Goal: Task Accomplishment & Management: Use online tool/utility

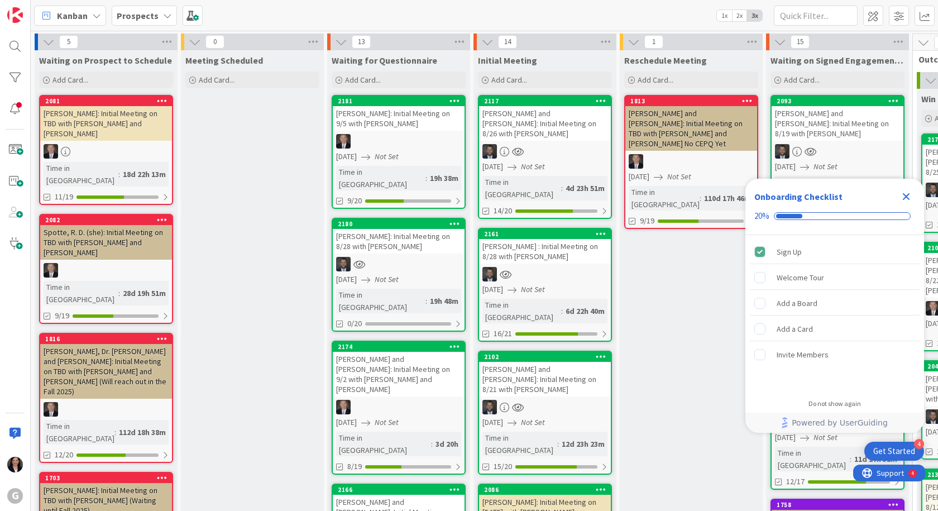
click at [908, 197] on icon "Close Checklist" at bounding box center [906, 196] width 7 height 7
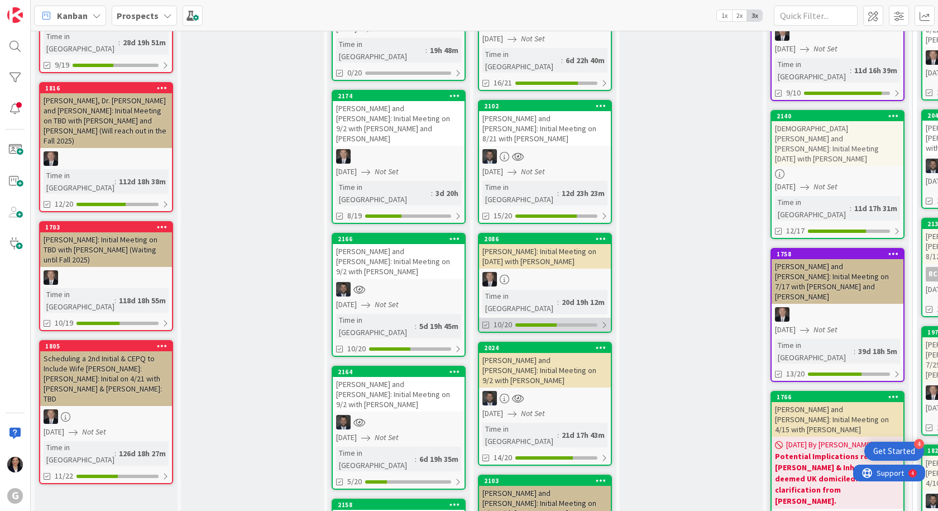
scroll to position [279, 0]
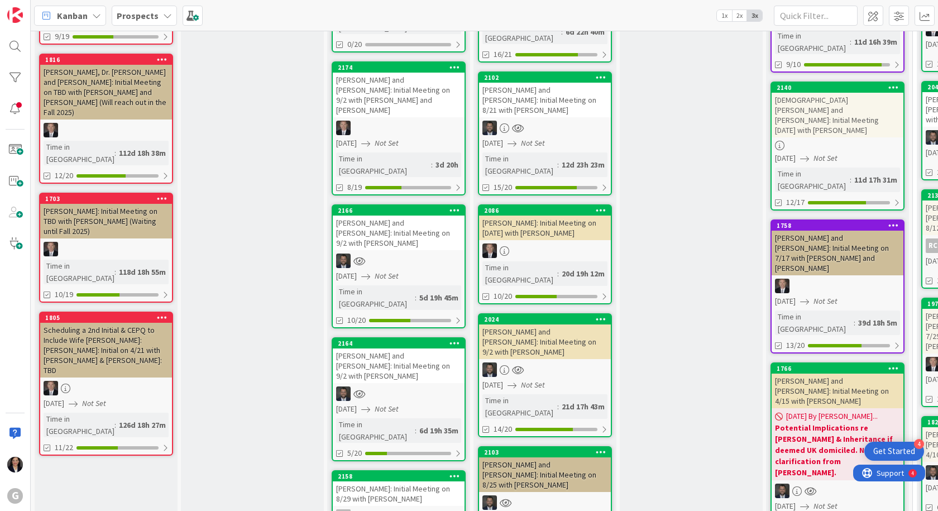
click at [526, 457] on div "[PERSON_NAME] and [PERSON_NAME]: Initial Meeting on 8/25 with [PERSON_NAME]" at bounding box center [545, 474] width 132 height 35
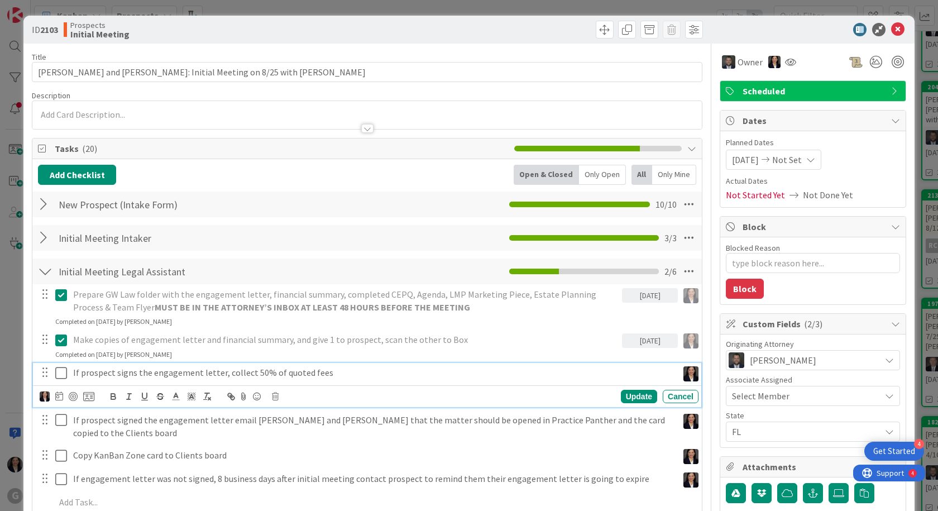
click at [61, 378] on icon at bounding box center [63, 372] width 17 height 13
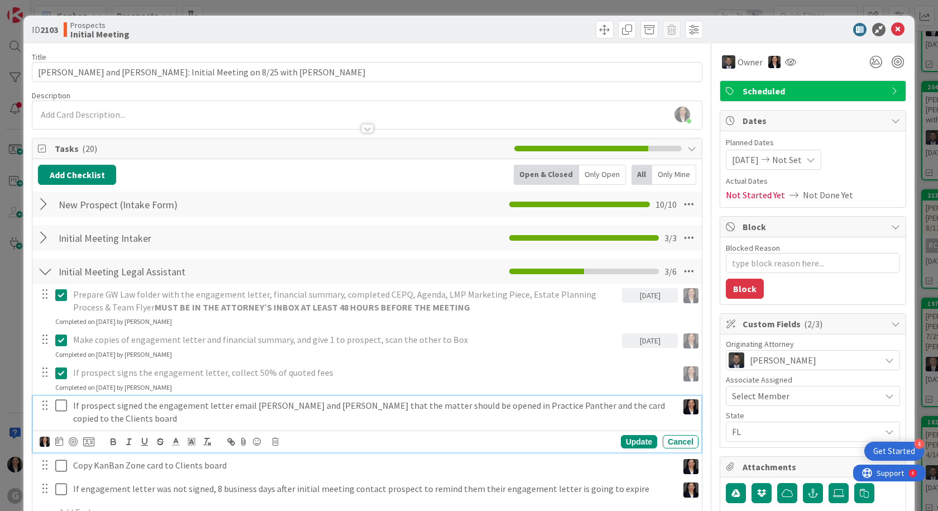
click at [61, 398] on button at bounding box center [61, 406] width 13 height 18
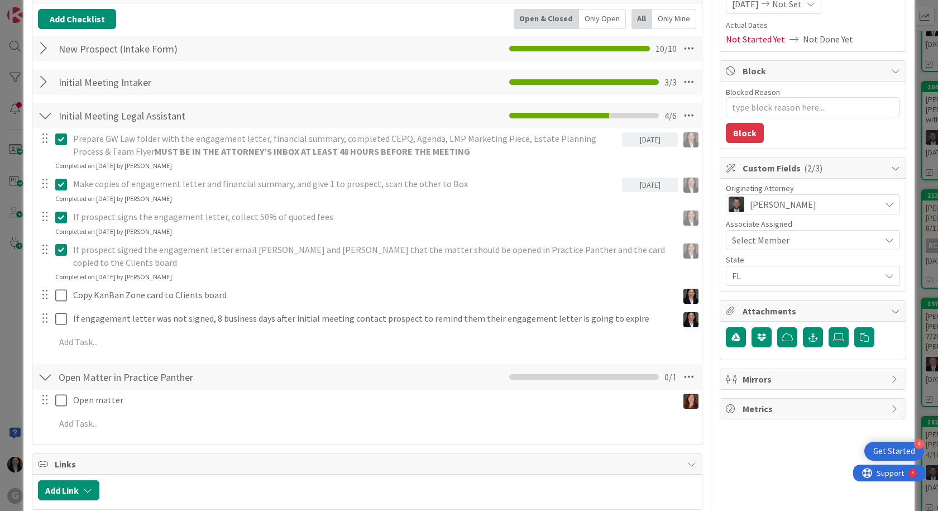
scroll to position [168, 0]
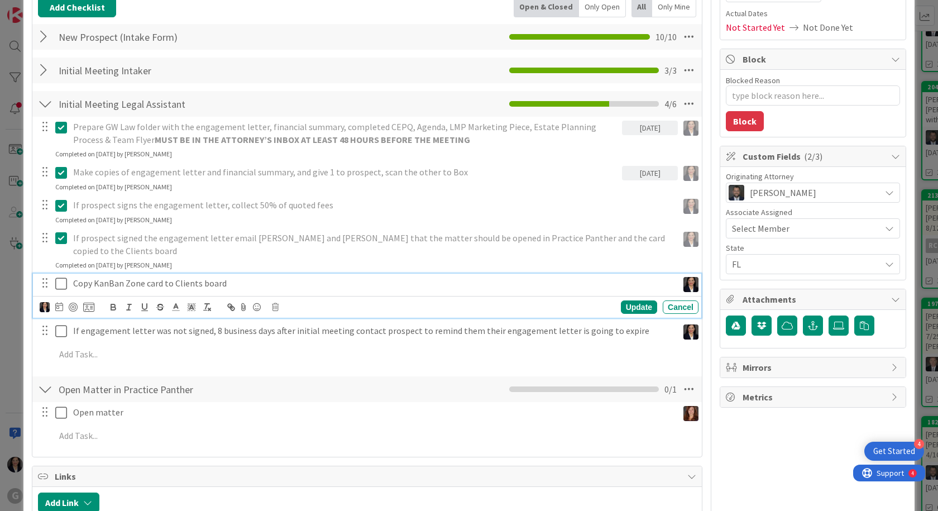
click at [60, 277] on icon at bounding box center [63, 283] width 17 height 13
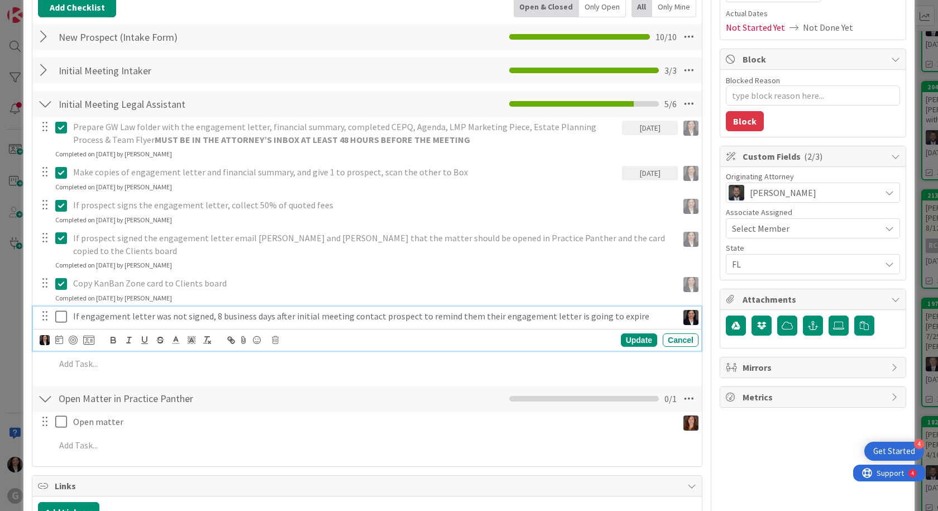
click at [59, 310] on icon at bounding box center [63, 316] width 17 height 13
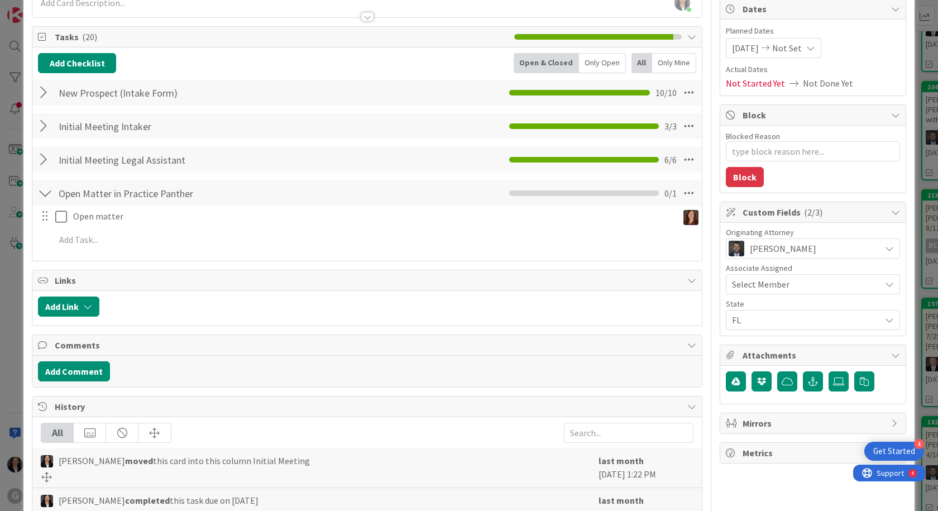
scroll to position [0, 0]
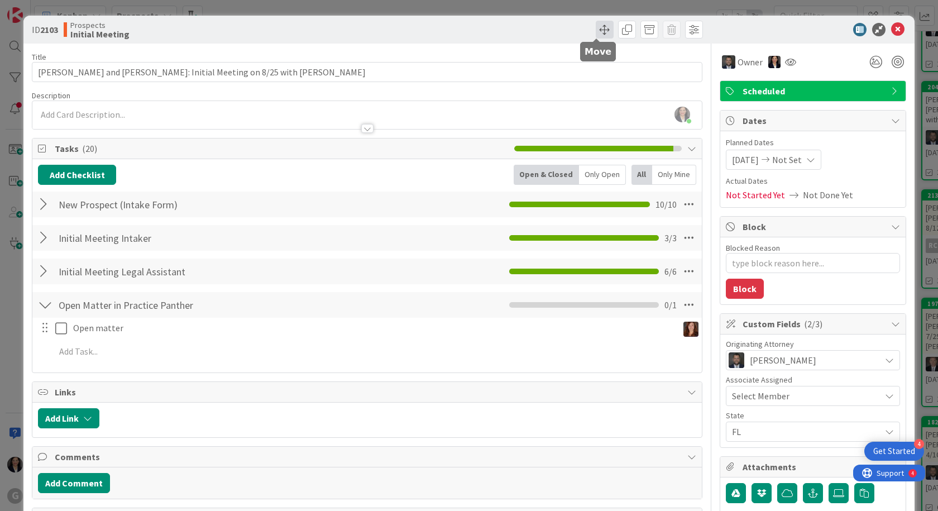
click at [596, 26] on span at bounding box center [605, 30] width 18 height 18
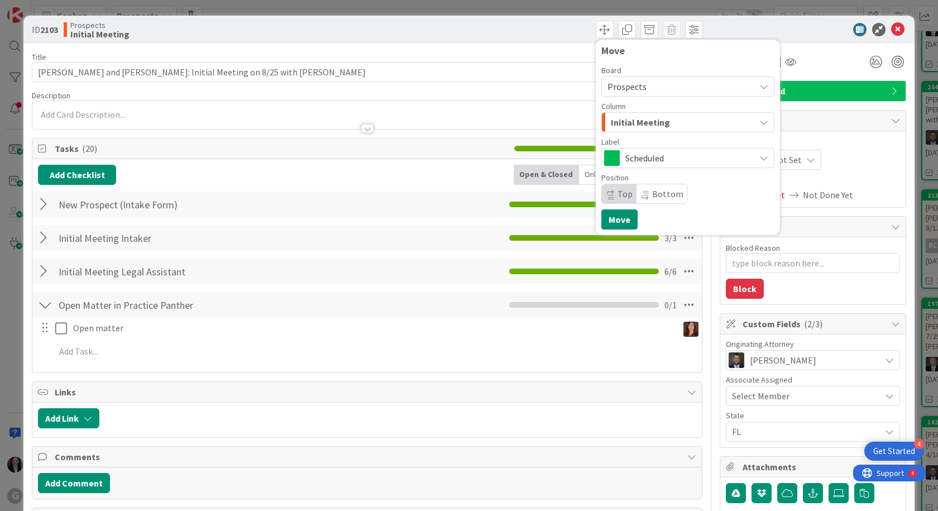
click at [631, 118] on span "Initial Meeting" at bounding box center [640, 122] width 59 height 15
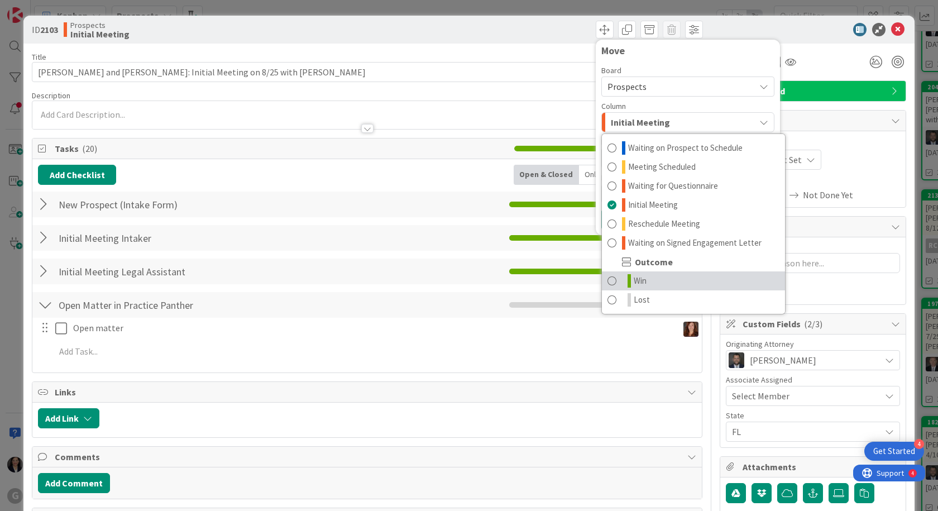
click at [643, 285] on link "Win" at bounding box center [693, 280] width 183 height 19
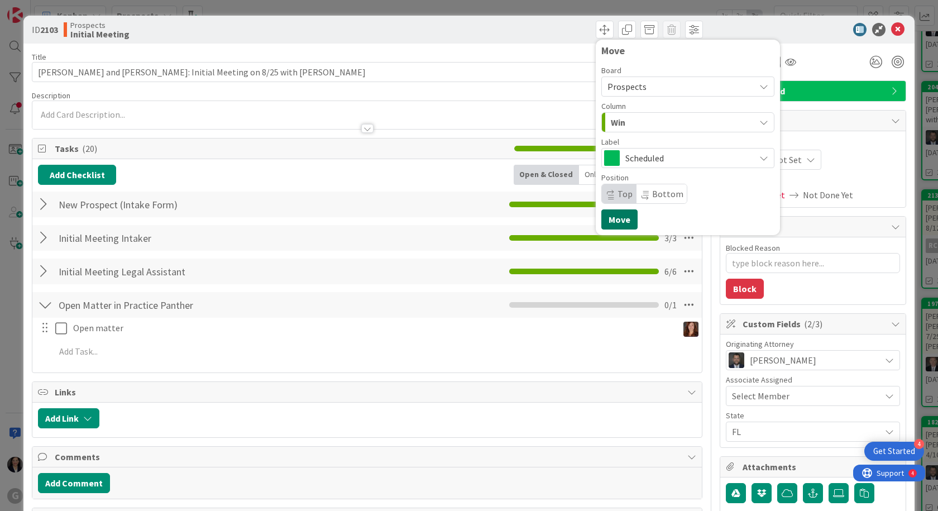
click at [617, 216] on button "Move" at bounding box center [620, 219] width 36 height 20
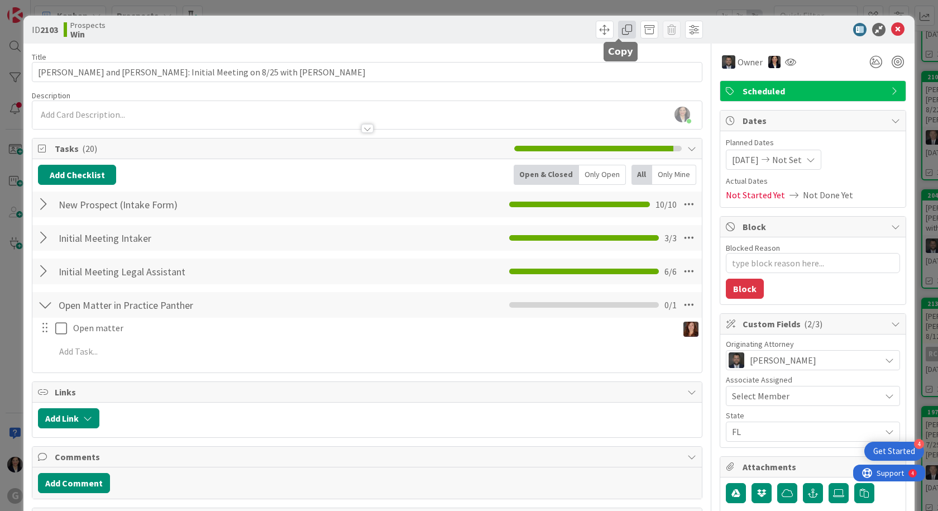
click at [619, 27] on span at bounding box center [627, 30] width 18 height 18
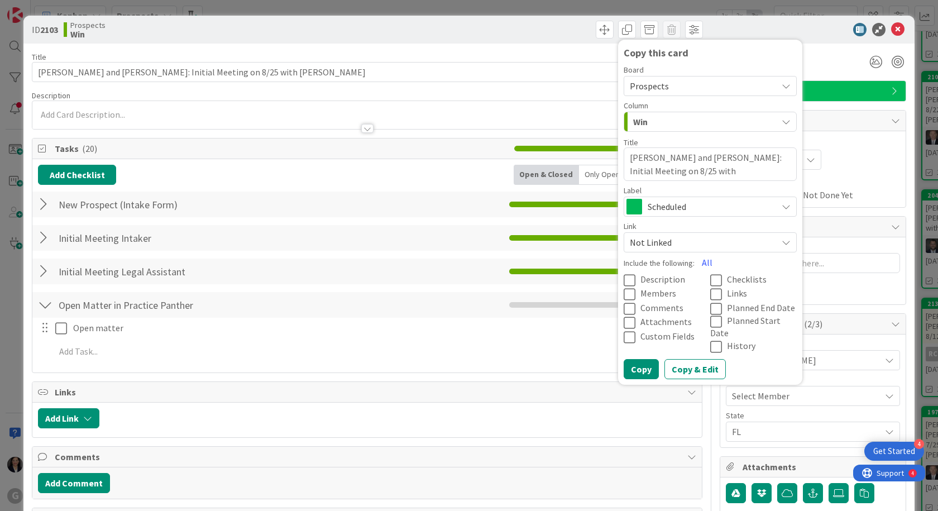
click at [647, 88] on span "Prospects" at bounding box center [649, 85] width 39 height 11
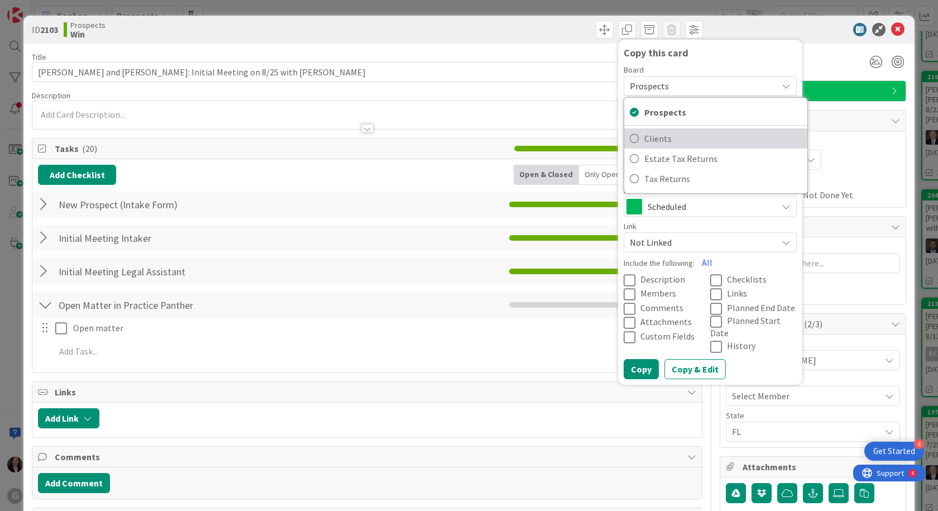
click at [651, 140] on span "Clients" at bounding box center [724, 138] width 158 height 17
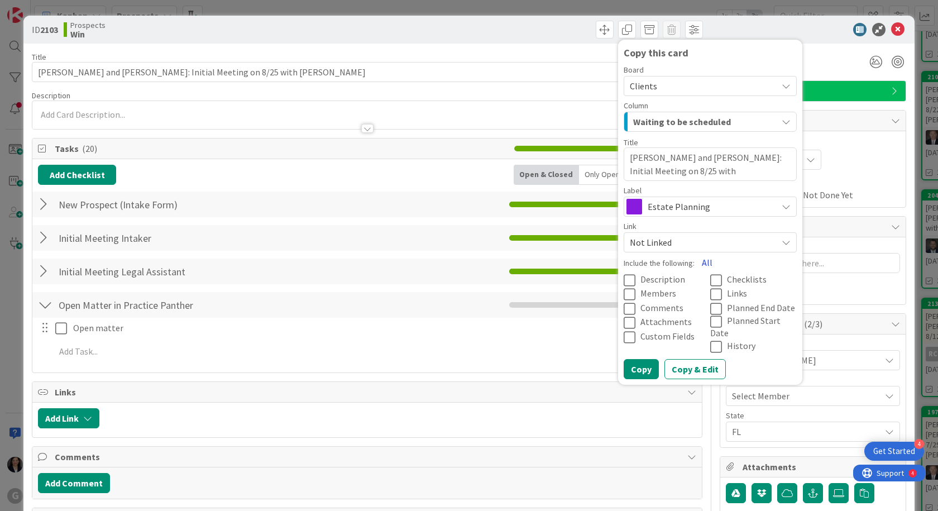
click at [695, 263] on button "All" at bounding box center [707, 262] width 25 height 20
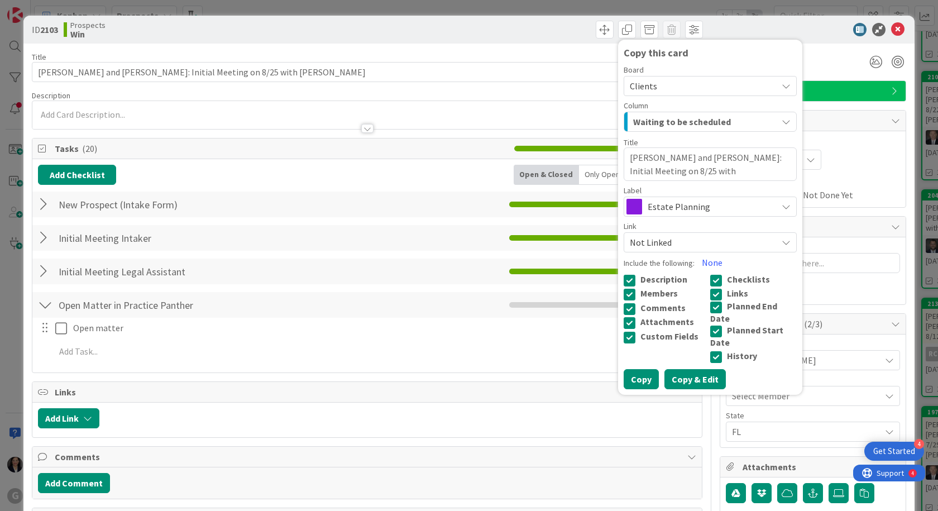
click at [692, 369] on button "Copy & Edit" at bounding box center [695, 379] width 61 height 20
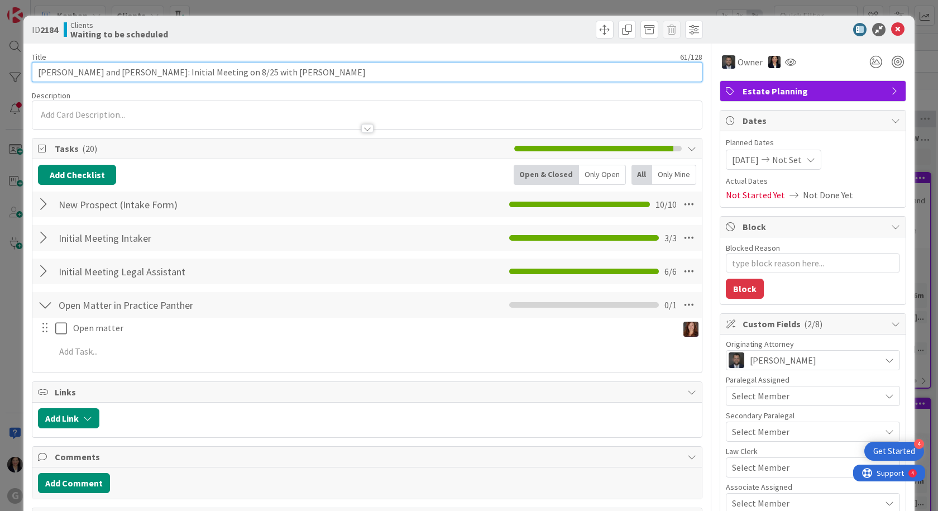
type textarea "x"
click at [294, 74] on input "[PERSON_NAME] and [PERSON_NAME]: Initial Meeting on 8/25 with [PERSON_NAME]" at bounding box center [367, 72] width 671 height 20
type input "[PERSON_NAME] and [PERSON_NAME]: Initial Meeting on 8/25 with [PERSON_NAME]"
type textarea "x"
type input "[PERSON_NAME] and [PERSON_NAME]: Initial Meeting on 8/25 with [PERSON_NAME]"
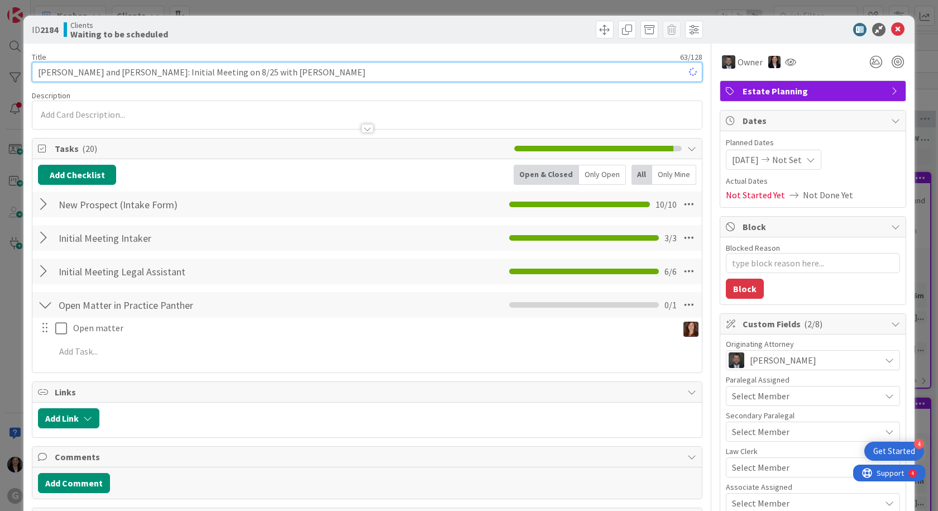
type textarea "x"
type input "[PERSON_NAME] and [PERSON_NAME]: Initial Meeting on 8/25 with [PERSON_NAME] DRA…"
type textarea "x"
type input "[PERSON_NAME] and [PERSON_NAME]: Initial Meeting on 8/25 with [PERSON_NAME] DRA…"
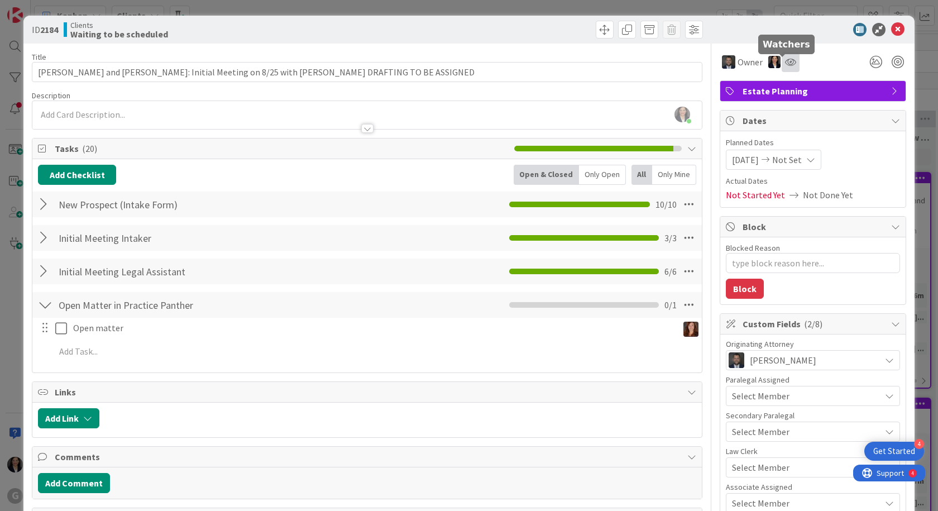
drag, startPoint x: 779, startPoint y: 59, endPoint x: 790, endPoint y: 63, distance: 11.3
click at [791, 61] on div at bounding box center [791, 62] width 18 height 20
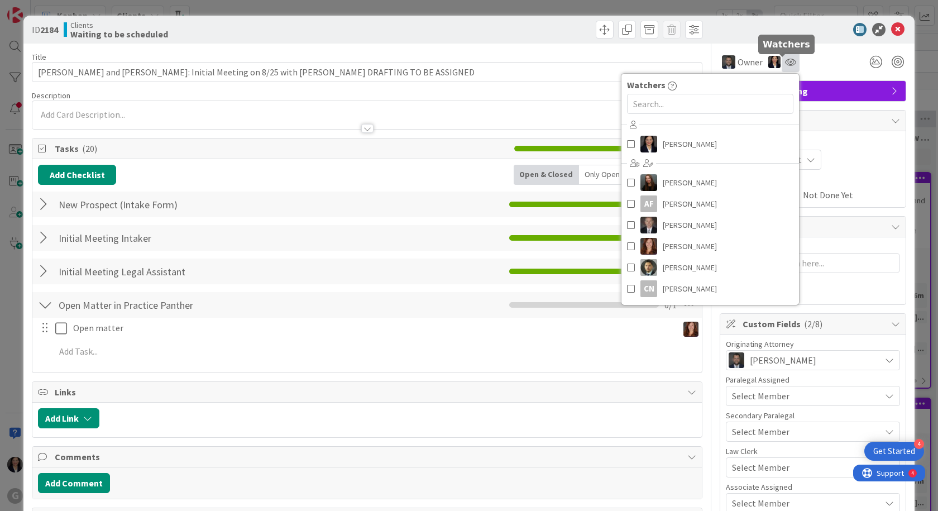
click at [785, 65] on icon at bounding box center [790, 62] width 11 height 9
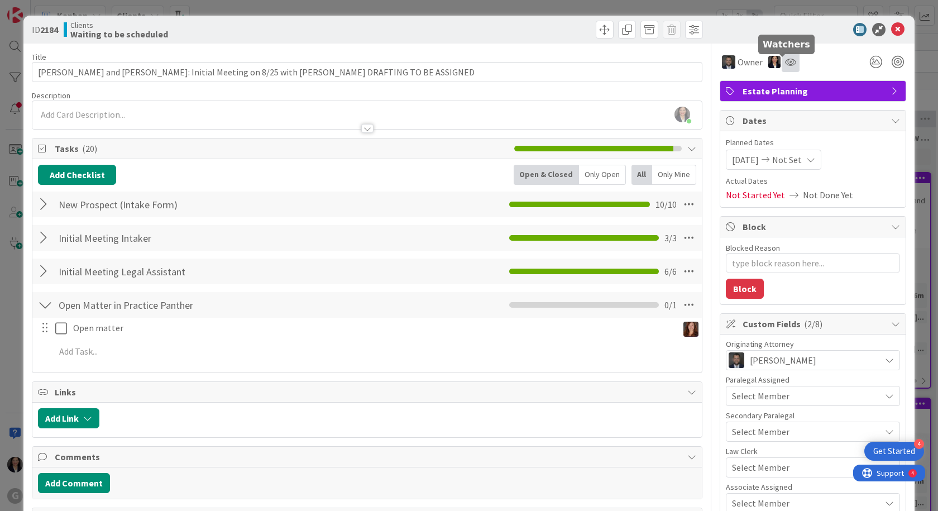
click at [785, 65] on icon at bounding box center [790, 62] width 11 height 9
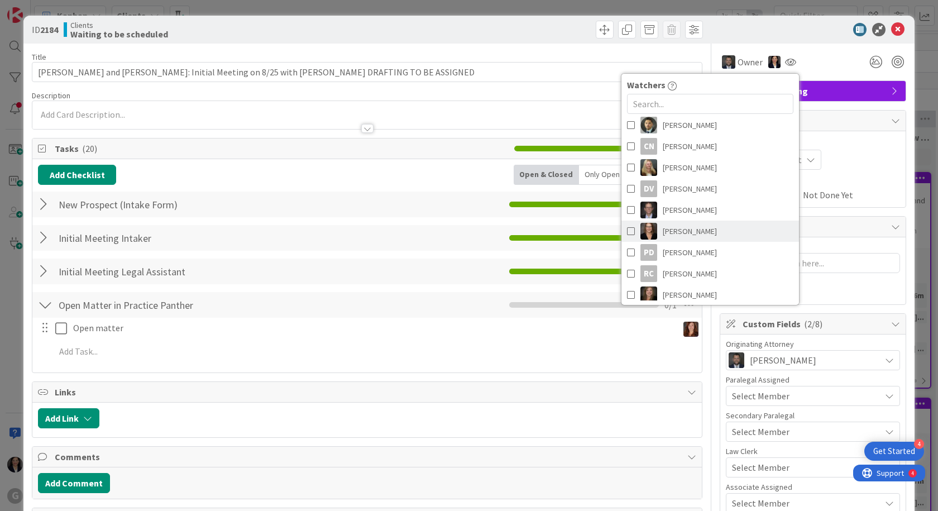
scroll to position [168, 0]
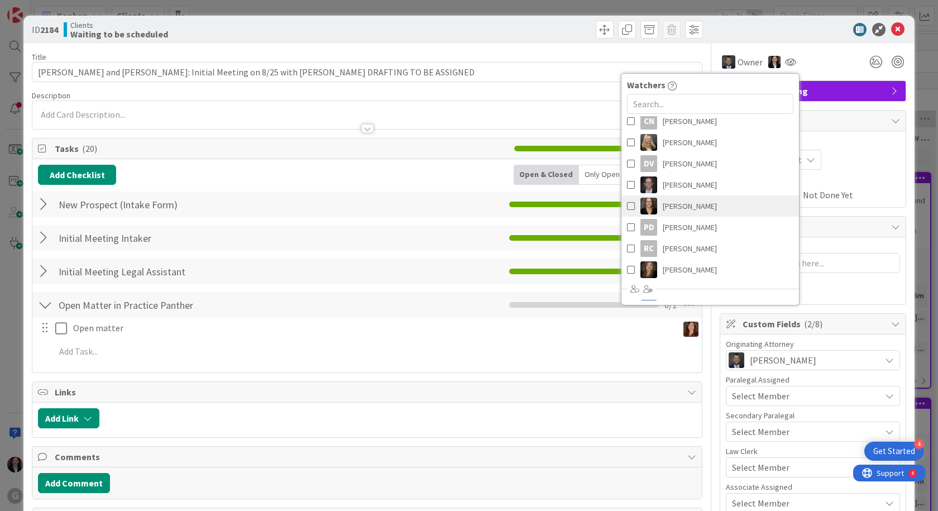
click at [699, 207] on span "[PERSON_NAME]" at bounding box center [690, 206] width 54 height 17
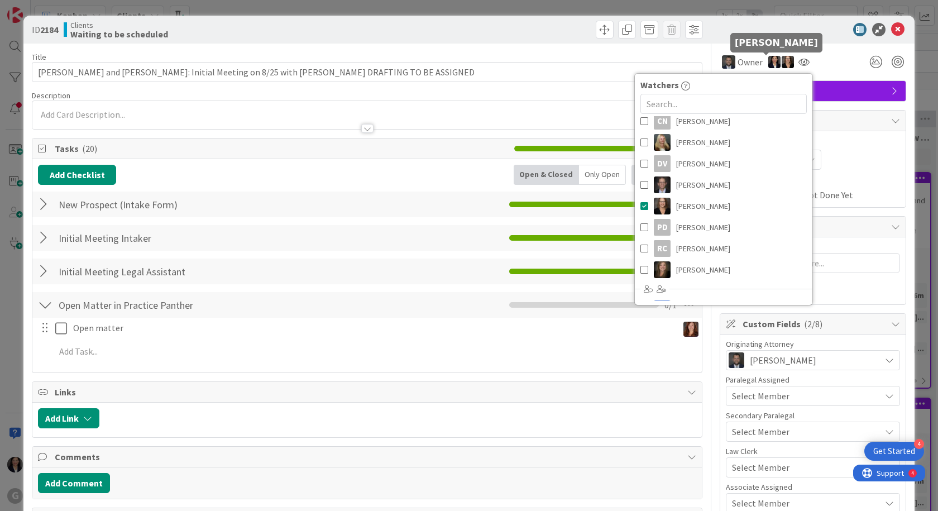
click at [769, 63] on img at bounding box center [775, 62] width 12 height 12
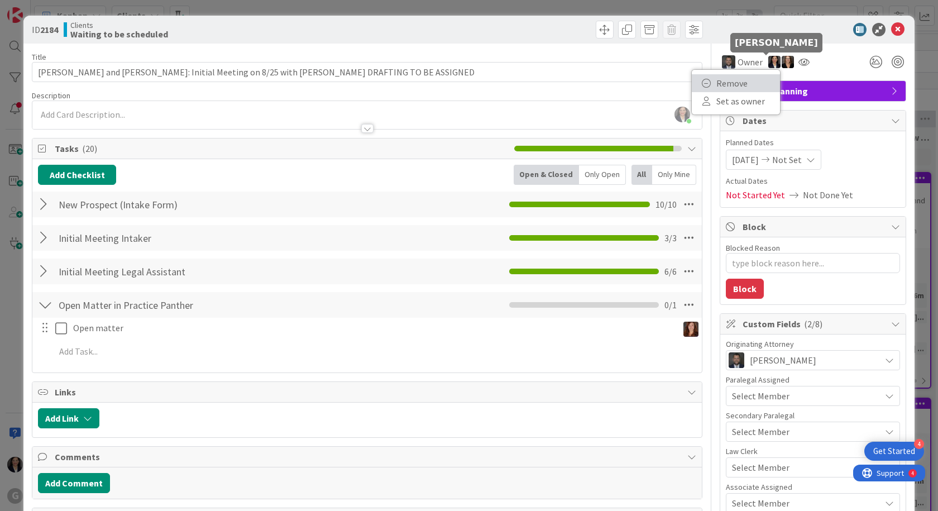
click at [747, 82] on link "Remove" at bounding box center [736, 83] width 88 height 18
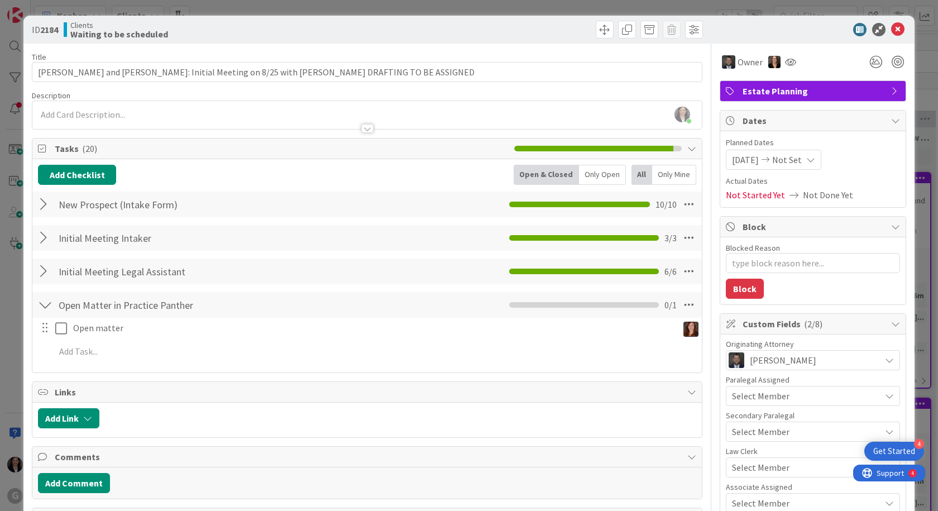
type textarea "x"
click at [891, 26] on icon at bounding box center [897, 29] width 13 height 13
